Goal: Find specific page/section: Find specific page/section

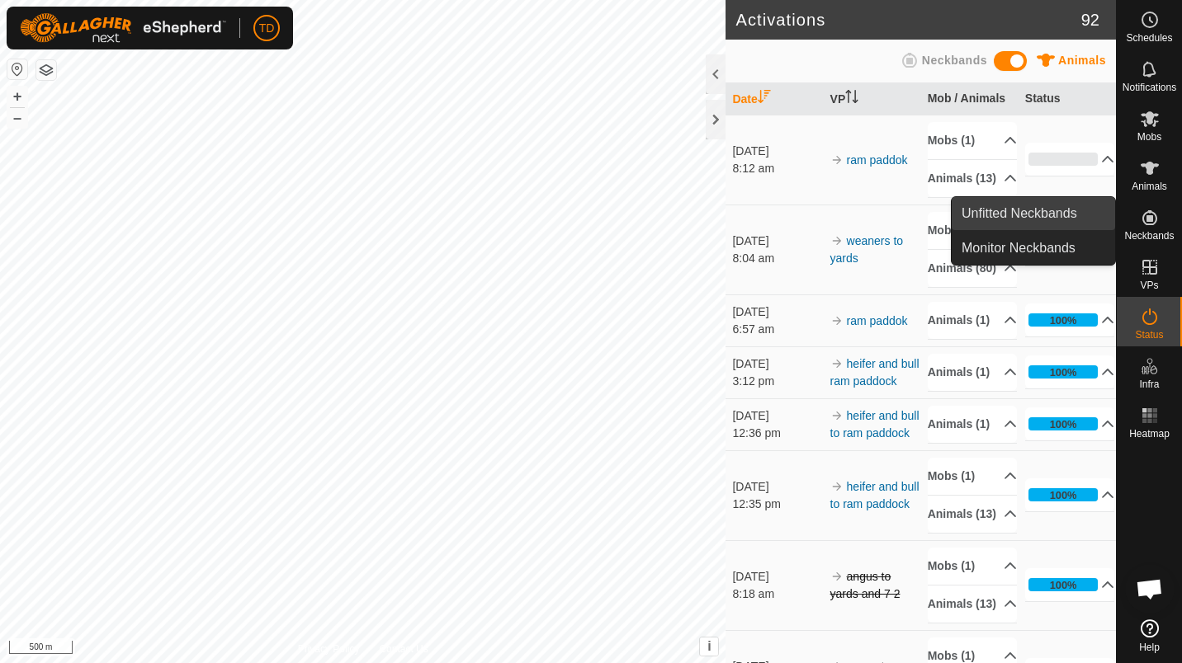
click at [1079, 206] on link "Unfitted Neckbands" at bounding box center [1032, 213] width 163 height 33
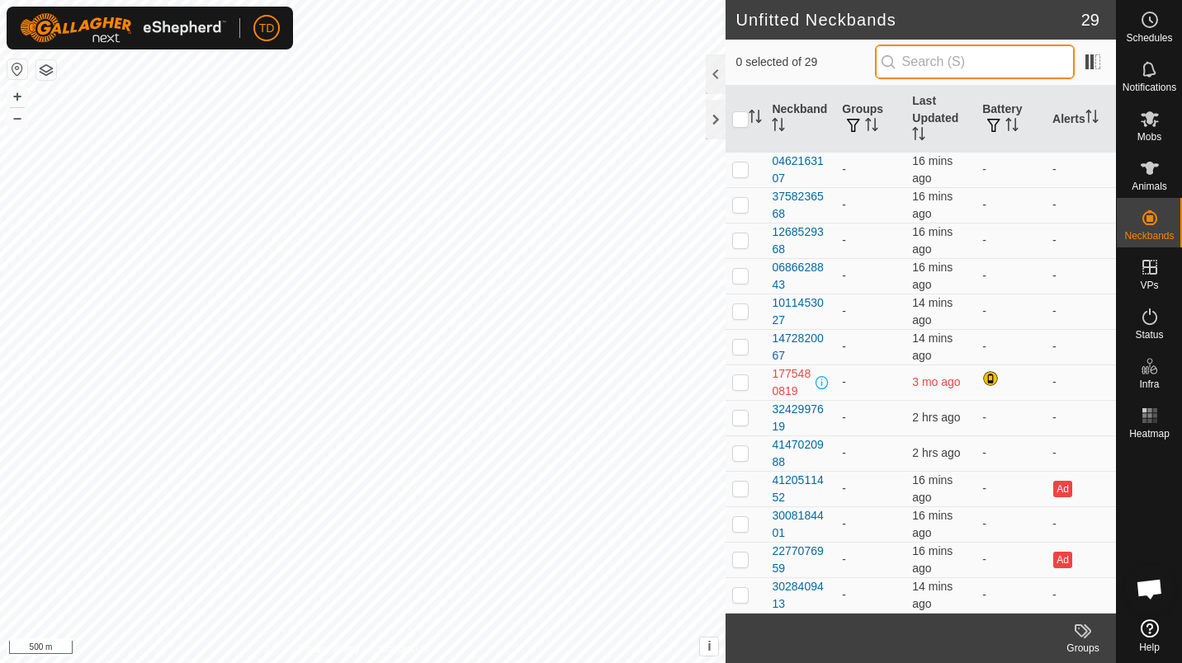
click at [945, 63] on input "text" at bounding box center [975, 62] width 200 height 35
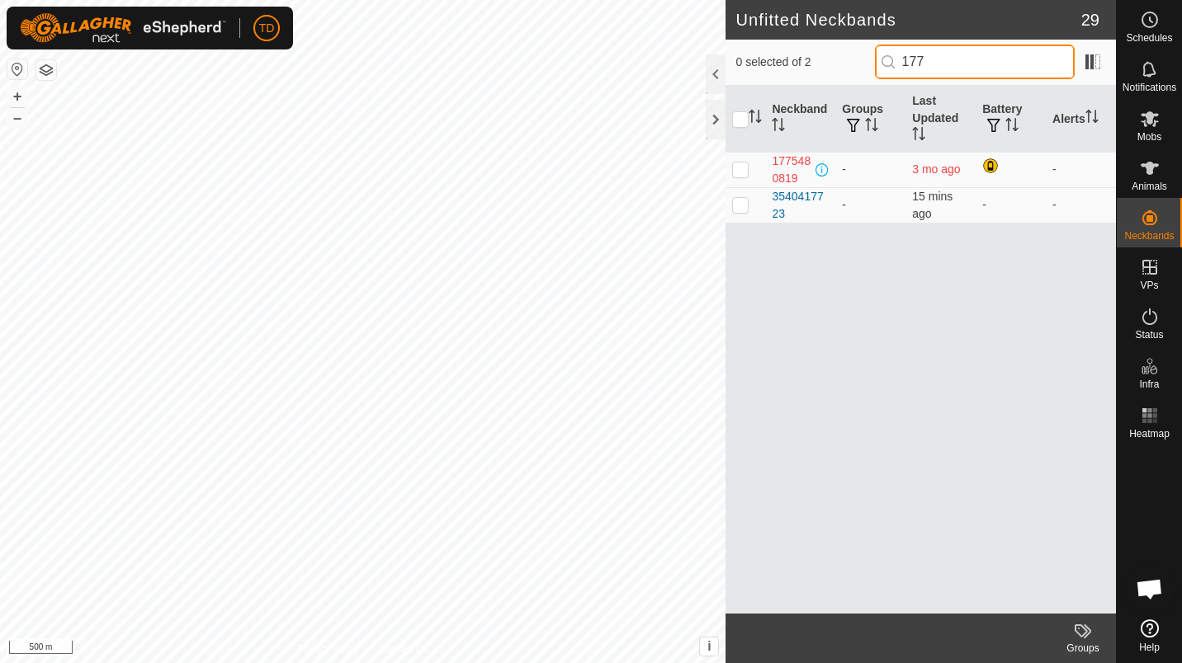
type input "177"
click at [942, 174] on span "3 mo ago" at bounding box center [936, 169] width 48 height 13
click at [786, 163] on div "1775480819" at bounding box center [792, 170] width 40 height 35
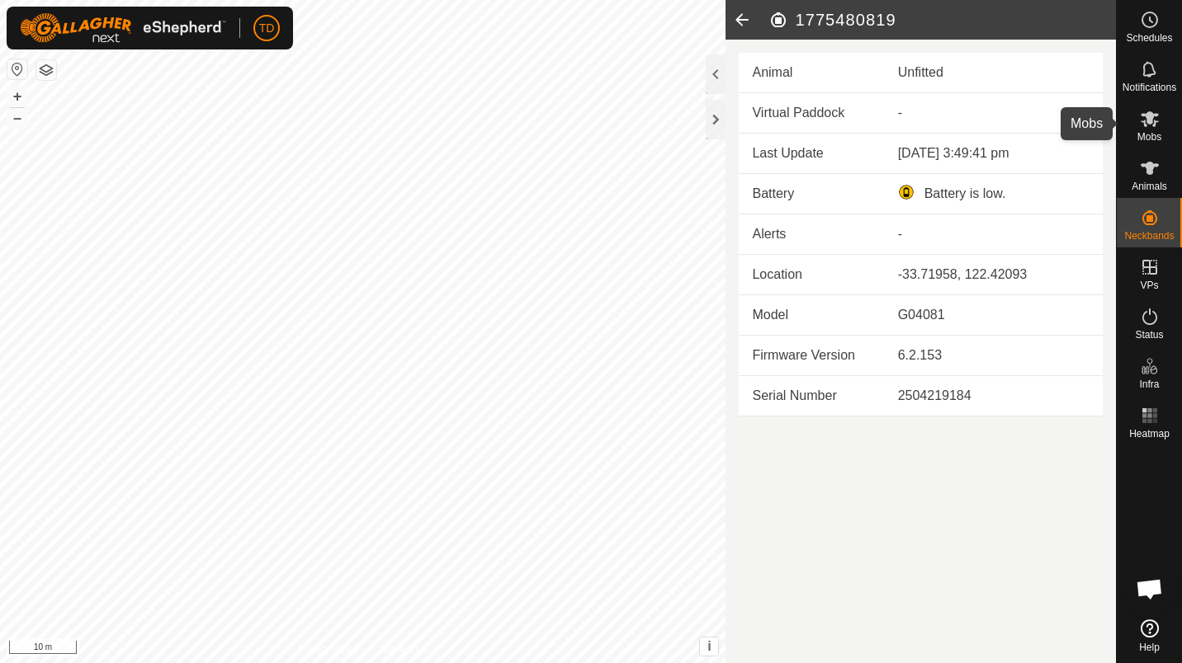
click at [1149, 133] on span "Mobs" at bounding box center [1149, 137] width 24 height 10
